Goal: Task Accomplishment & Management: Use online tool/utility

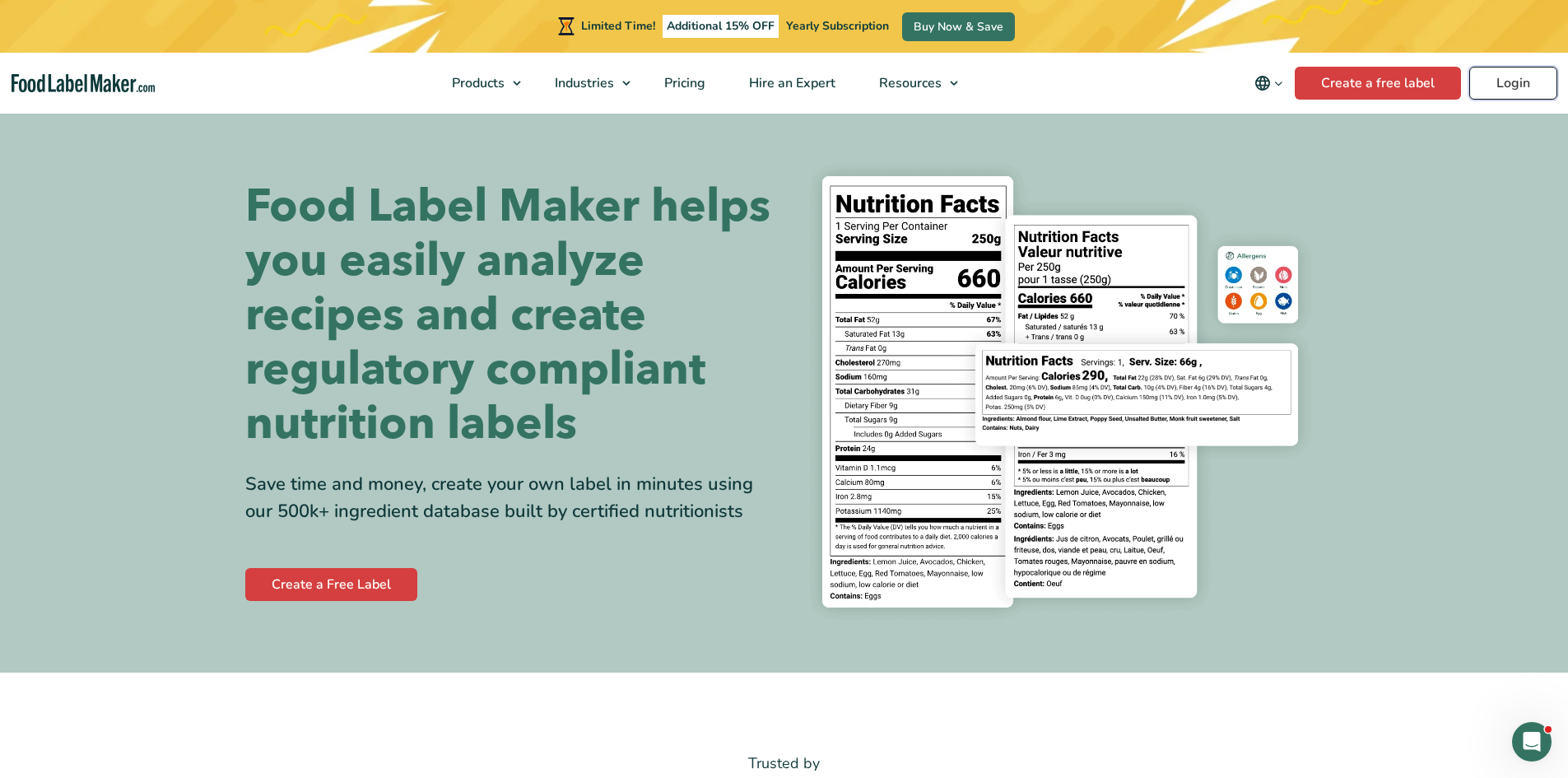
click at [1507, 74] on link "Login" at bounding box center [1512, 83] width 88 height 33
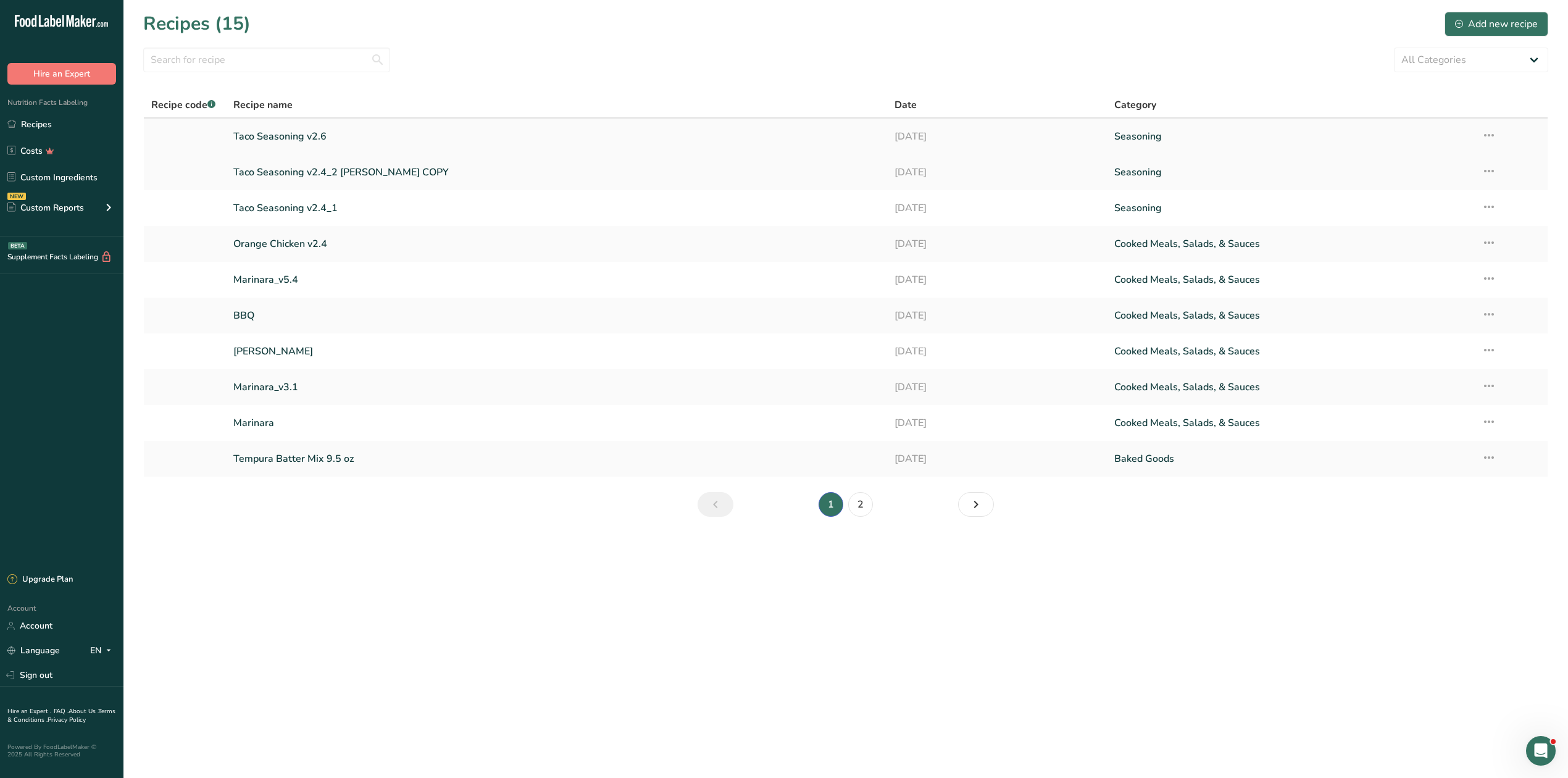
click at [297, 145] on link "Taco Seasoning v2.6" at bounding box center [556, 136] width 646 height 26
